Goal: Task Accomplishment & Management: Complete application form

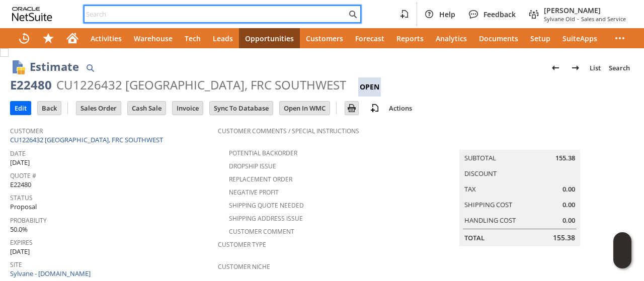
paste input "8606087866"
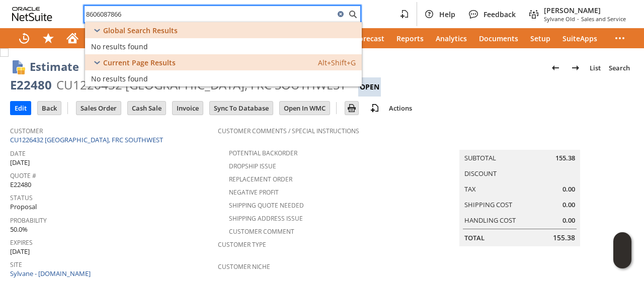
type input "8606087866"
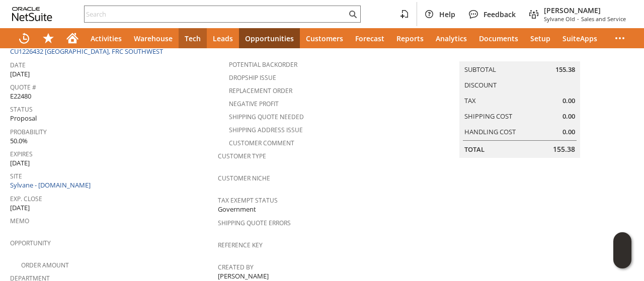
scroll to position [23, 0]
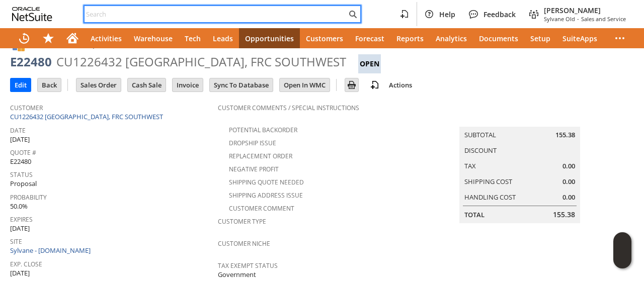
click at [208, 17] on input "text" at bounding box center [215, 14] width 262 height 12
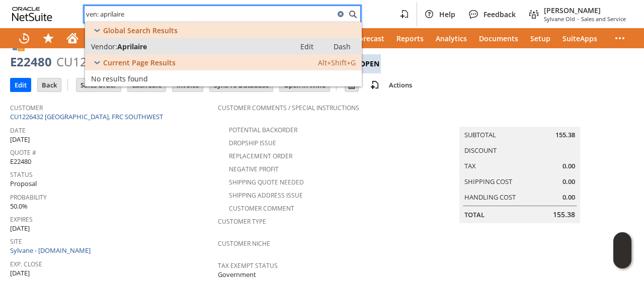
type input "ven: aprilaire"
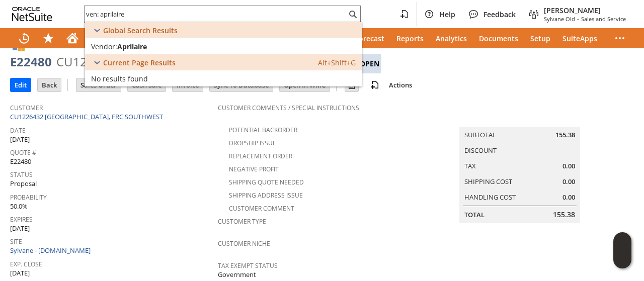
click at [161, 181] on div "Status Proposal" at bounding box center [111, 178] width 203 height 22
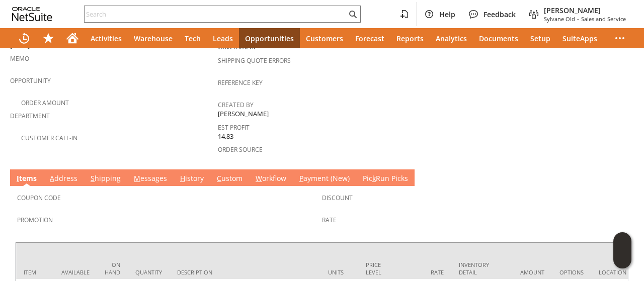
scroll to position [325, 0]
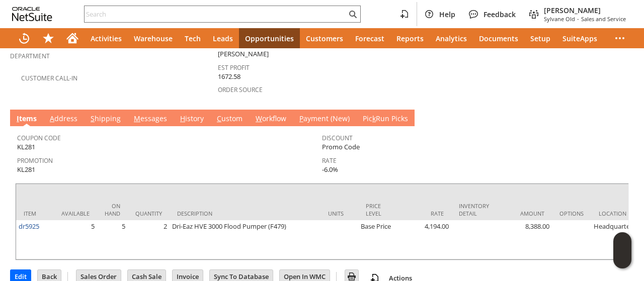
scroll to position [316, 0]
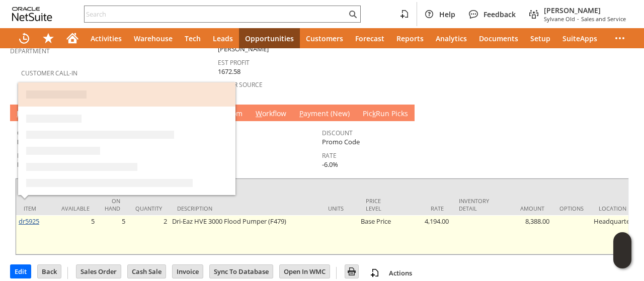
click at [33, 217] on link "dr5925" at bounding box center [29, 221] width 21 height 9
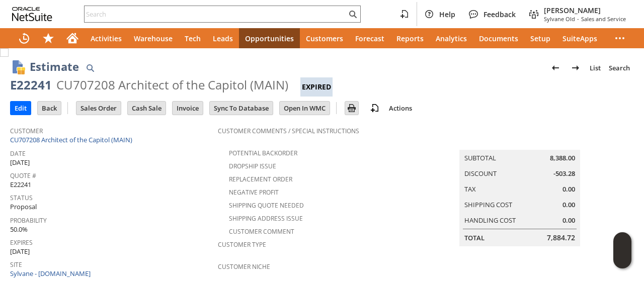
click at [135, 86] on div "CU707208 Architect of the Capitol (MAIN)" at bounding box center [172, 85] width 232 height 16
drag, startPoint x: 135, startPoint y: 86, endPoint x: 218, endPoint y: 87, distance: 83.0
click at [218, 87] on div "CU707208 Architect of the Capitol (MAIN)" at bounding box center [172, 85] width 232 height 16
copy div "Architect of the Capitol"
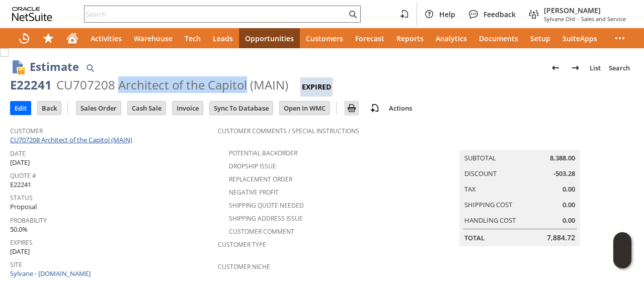
click at [71, 142] on link "CU707208 Architect of the Capitol (MAIN)" at bounding box center [72, 139] width 125 height 9
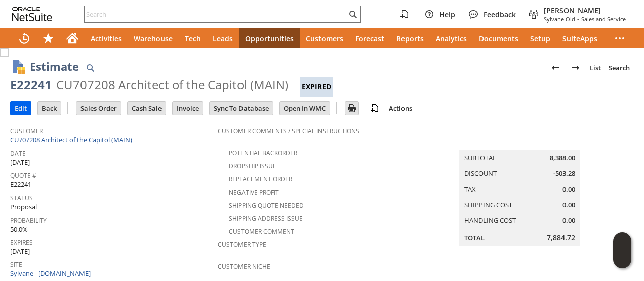
click at [22, 107] on input "Edit" at bounding box center [21, 108] width 20 height 13
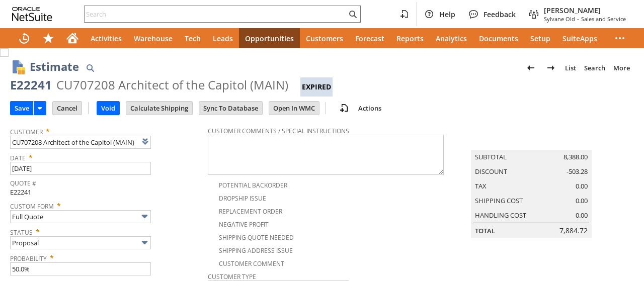
type input "Intelligent Recommendations¹⁰"
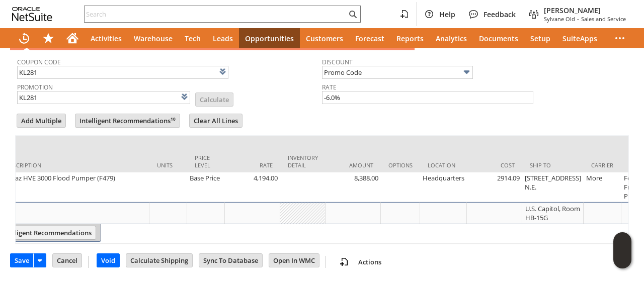
scroll to position [0, 305]
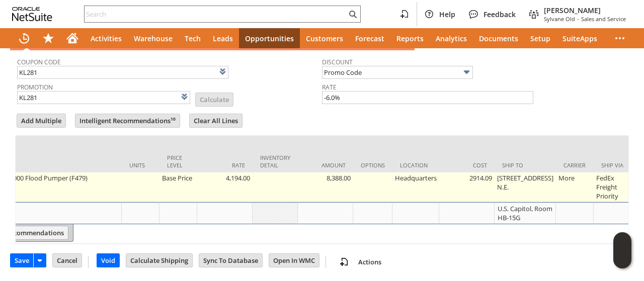
click at [516, 172] on td "[STREET_ADDRESS] N.E." at bounding box center [524, 187] width 61 height 30
type input "OK"
type input "Make Copy"
type input "[STREET_ADDRESS] N.E."
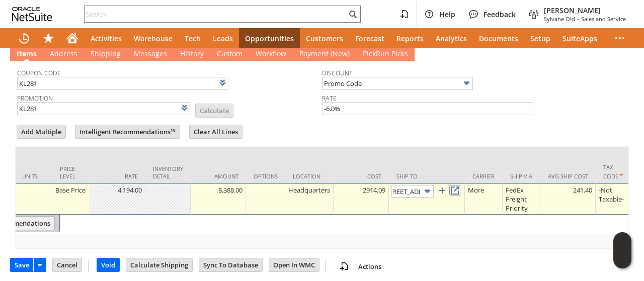
scroll to position [0, 0]
click at [459, 185] on link at bounding box center [454, 190] width 11 height 11
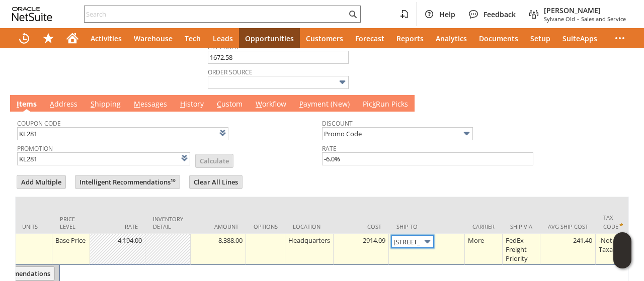
scroll to position [0, 305]
click at [62, 99] on link "A ddress" at bounding box center [63, 104] width 33 height 11
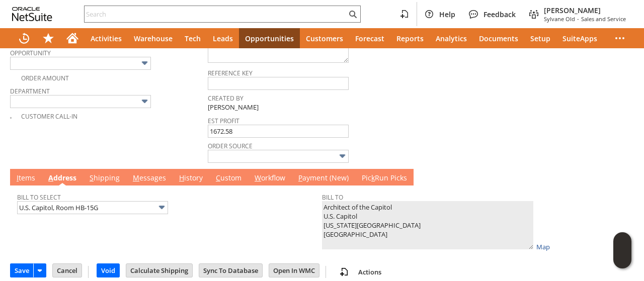
click at [26, 173] on link "I tems" at bounding box center [26, 178] width 24 height 11
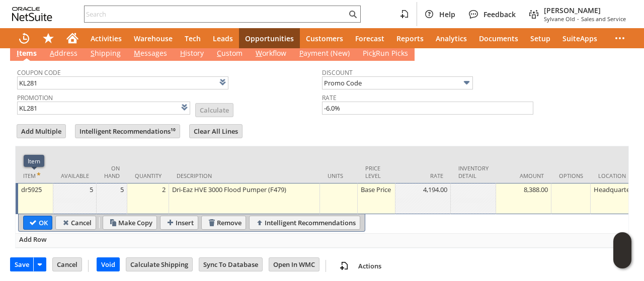
click at [33, 185] on div "dr5925" at bounding box center [36, 190] width 30 height 10
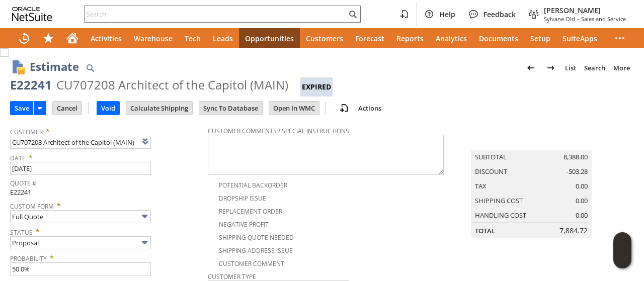
click at [25, 84] on div "E22241" at bounding box center [31, 85] width 42 height 16
drag, startPoint x: 25, startPoint y: 84, endPoint x: 20, endPoint y: 86, distance: 5.4
click at [20, 86] on div "E22241" at bounding box center [31, 85] width 42 height 16
click at [18, 86] on div "E22241" at bounding box center [31, 85] width 42 height 16
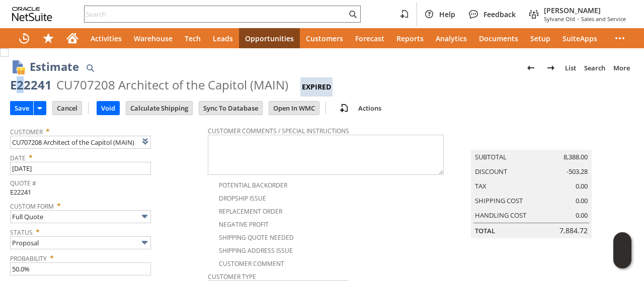
click at [18, 86] on div "E22241" at bounding box center [31, 85] width 42 height 16
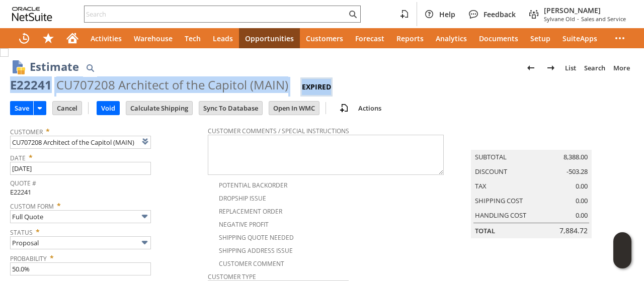
click at [18, 86] on div "E22241" at bounding box center [31, 85] width 42 height 16
drag, startPoint x: 18, startPoint y: 86, endPoint x: 13, endPoint y: 88, distance: 5.4
click at [12, 89] on div "E22241" at bounding box center [31, 85] width 42 height 16
click at [26, 86] on div "E22241" at bounding box center [31, 85] width 42 height 16
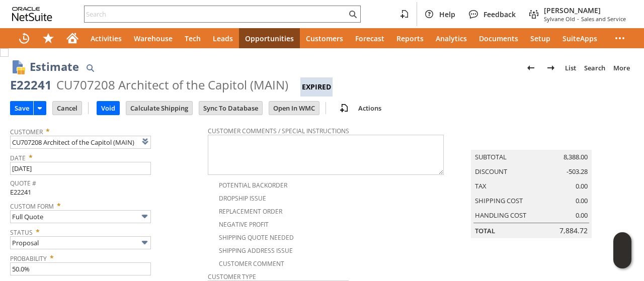
click at [27, 87] on div "E22241" at bounding box center [31, 85] width 42 height 16
copy div "E22241"
